Goal: Book appointment/travel/reservation

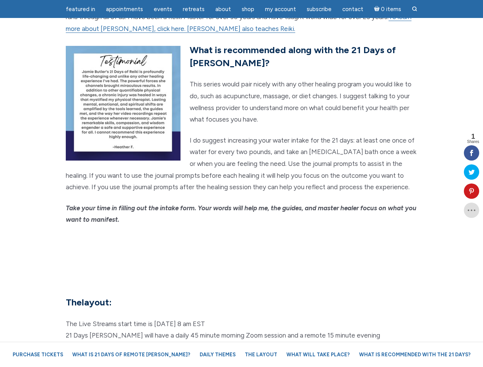
scroll to position [1839, 0]
click at [241, 204] on em "Take your time in filling out the intake form. Your words will help me, the gui…" at bounding box center [241, 213] width 351 height 19
click at [124, 9] on span "Appointments" at bounding box center [124, 9] width 37 height 7
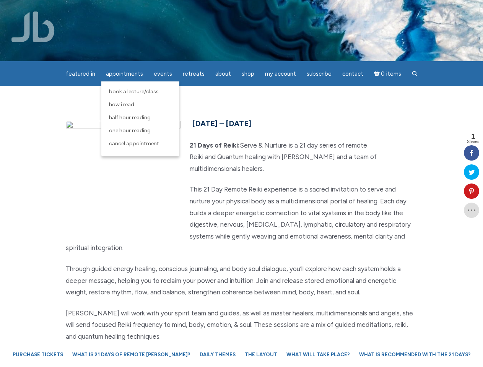
click at [163, 9] on div "featured in featured in Memes Appointments Book a Lecture/Class How I Read Half…" at bounding box center [241, 6] width 483 height 12
click at [223, 9] on div "featured in featured in Memes Appointments Book a Lecture/Class How I Read Half…" at bounding box center [241, 6] width 483 height 12
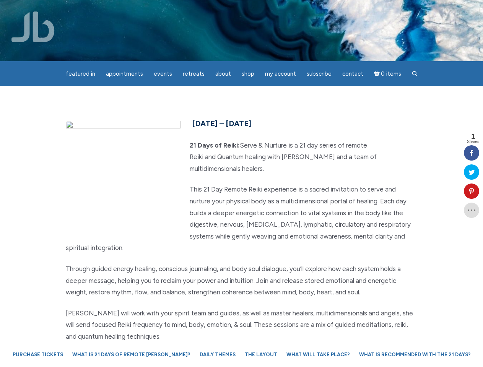
click at [280, 9] on div "featured in featured in Memes Appointments Book a Lecture/Class How I Read Half…" at bounding box center [241, 6] width 483 height 12
click at [471, 191] on icon at bounding box center [471, 191] width 15 height 6
